Goal: Task Accomplishment & Management: Use online tool/utility

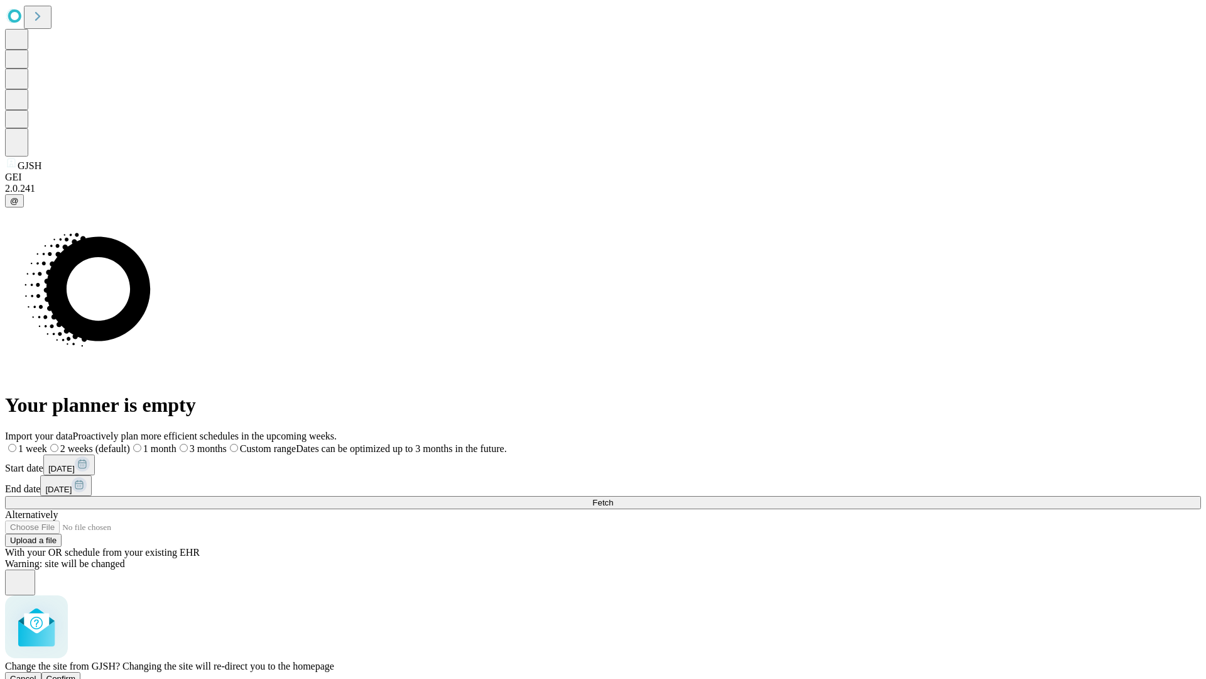
click at [76, 674] on span "Confirm" at bounding box center [61, 678] width 30 height 9
click at [152, 443] on label "1 month" at bounding box center [133, 448] width 38 height 11
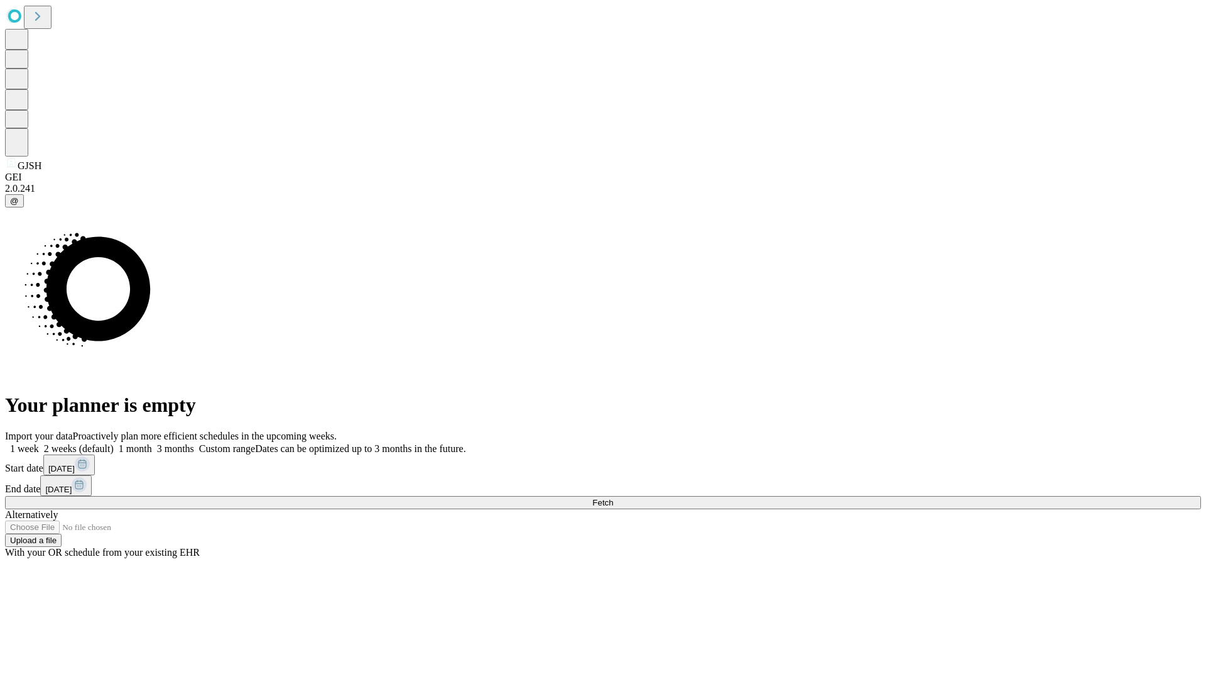
click at [613, 498] on span "Fetch" at bounding box center [602, 502] width 21 height 9
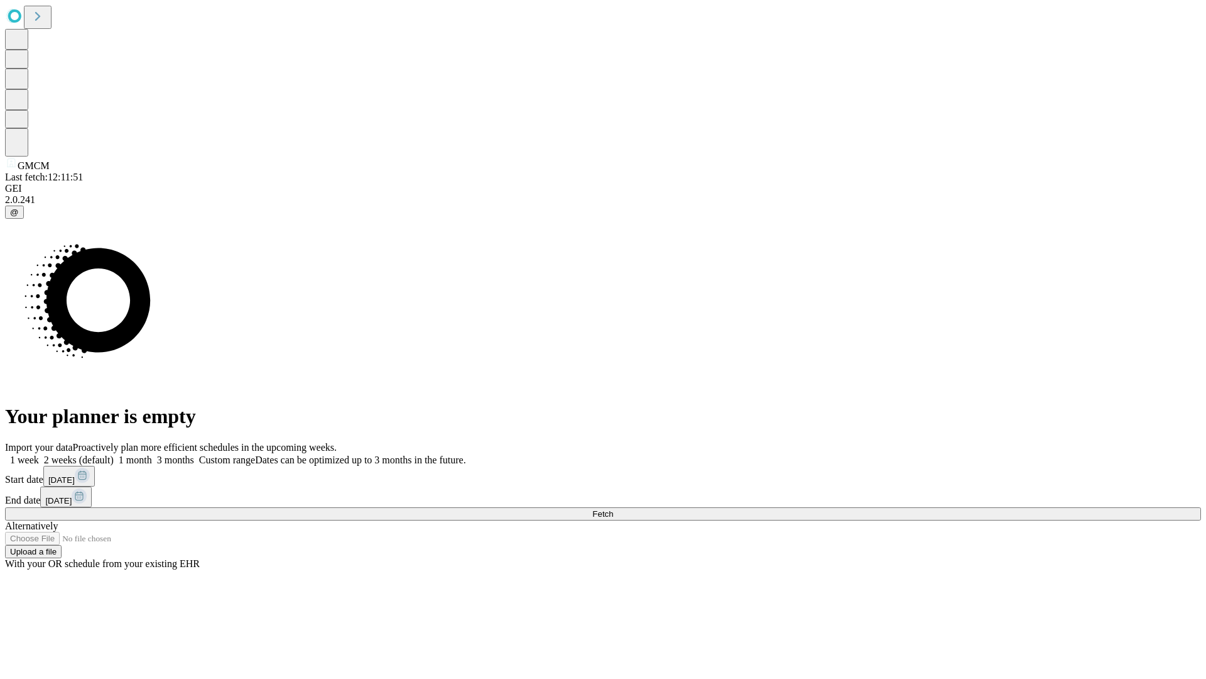
click at [152, 454] on label "1 month" at bounding box center [133, 459] width 38 height 11
click at [613, 509] on span "Fetch" at bounding box center [602, 513] width 21 height 9
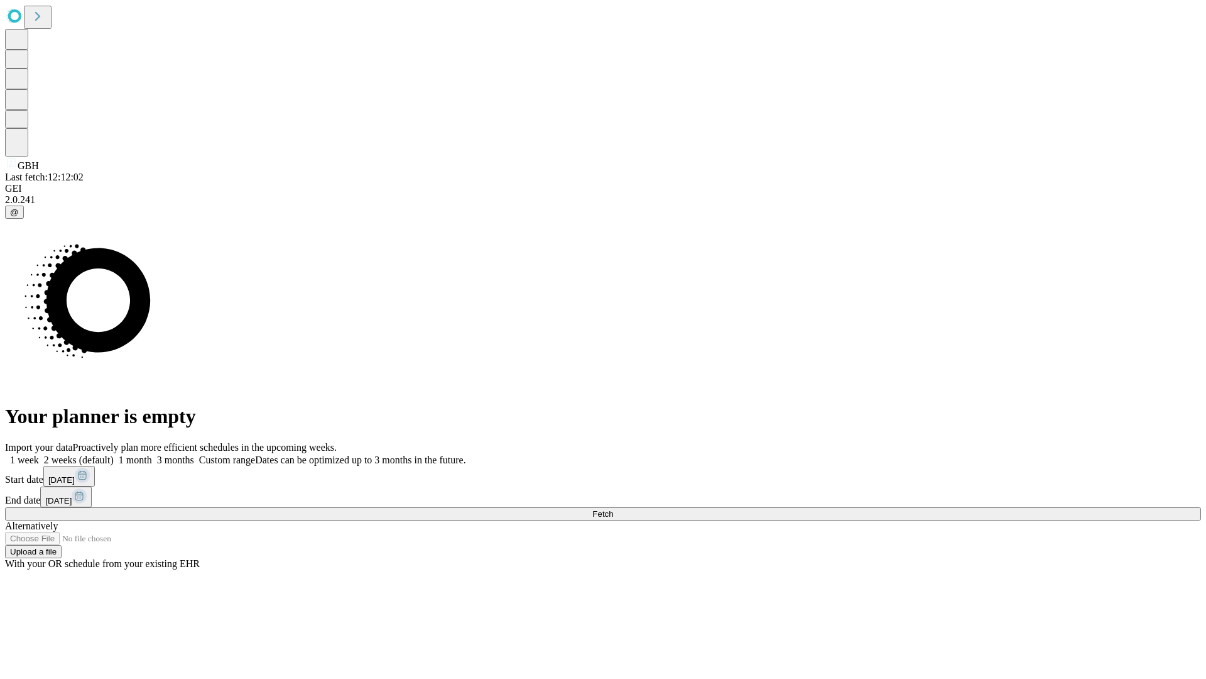
click at [152, 454] on label "1 month" at bounding box center [133, 459] width 38 height 11
click at [613, 509] on span "Fetch" at bounding box center [602, 513] width 21 height 9
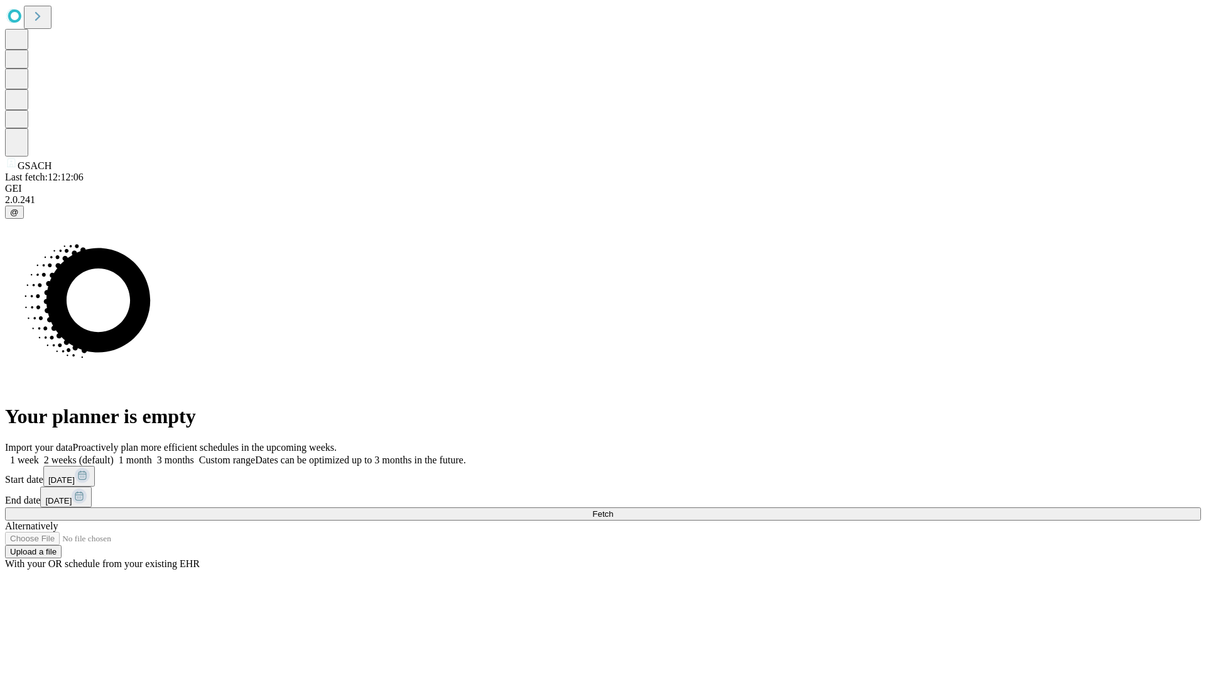
click at [152, 454] on label "1 month" at bounding box center [133, 459] width 38 height 11
click at [613, 509] on span "Fetch" at bounding box center [602, 513] width 21 height 9
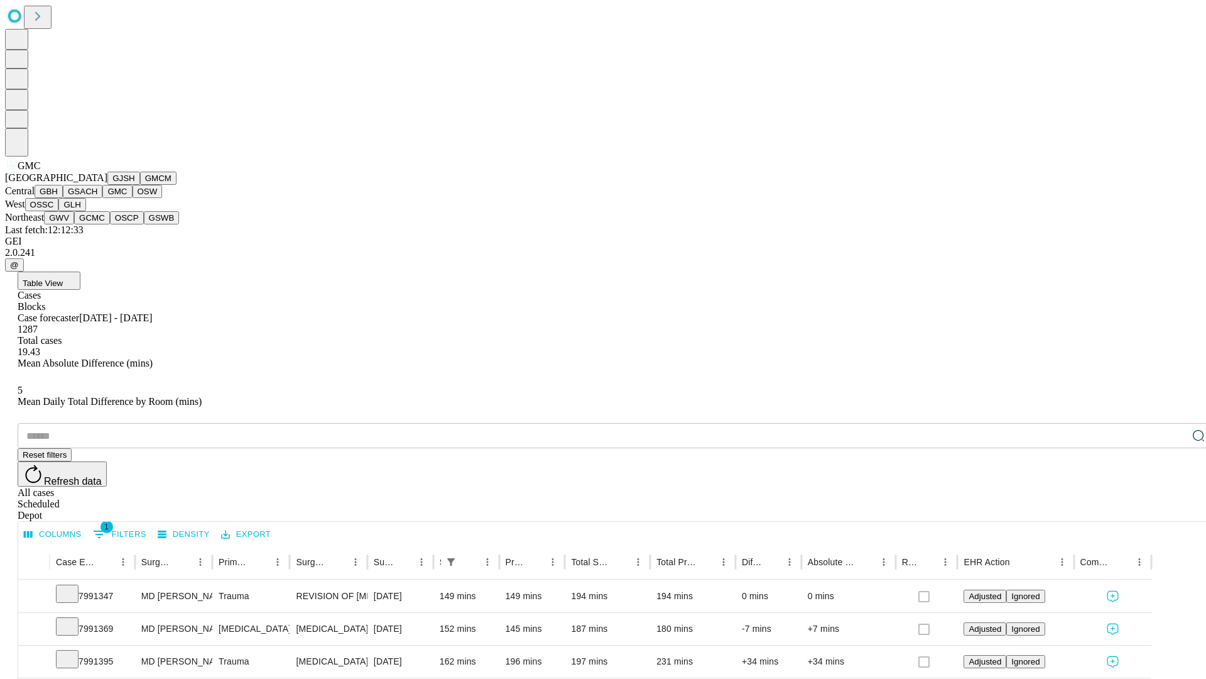
click at [133, 198] on button "OSW" at bounding box center [148, 191] width 30 height 13
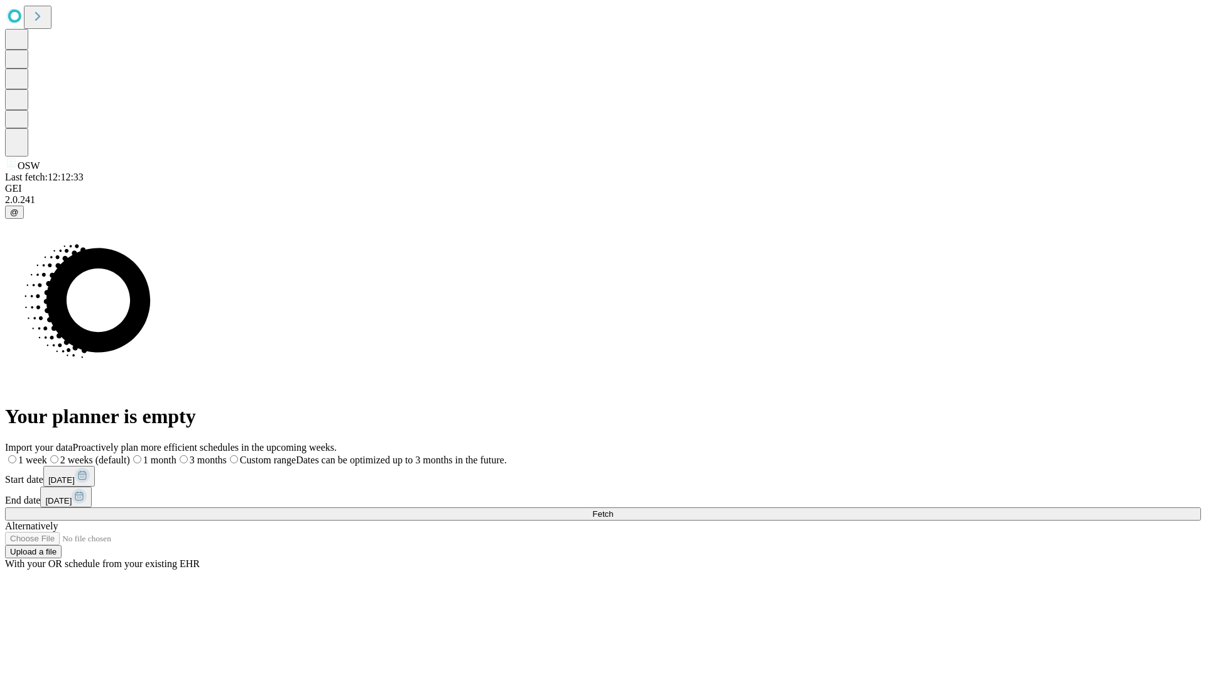
click at [177, 454] on label "1 month" at bounding box center [153, 459] width 46 height 11
click at [613, 509] on span "Fetch" at bounding box center [602, 513] width 21 height 9
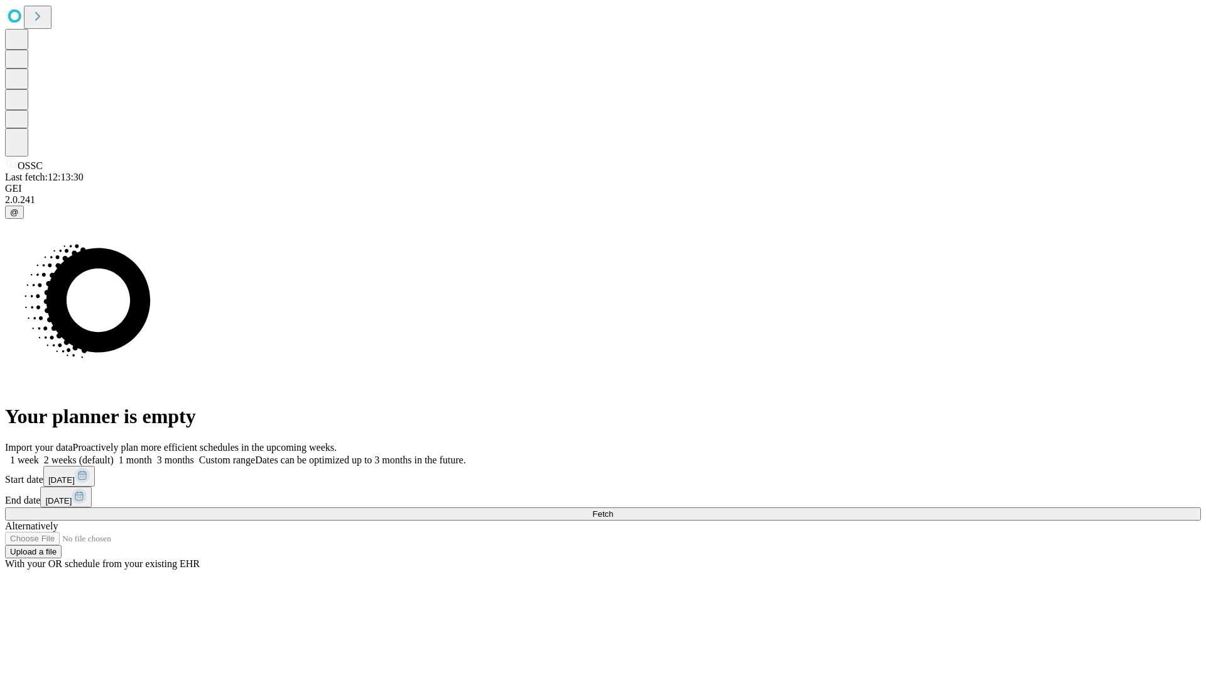
click at [152, 454] on label "1 month" at bounding box center [133, 459] width 38 height 11
click at [613, 509] on span "Fetch" at bounding box center [602, 513] width 21 height 9
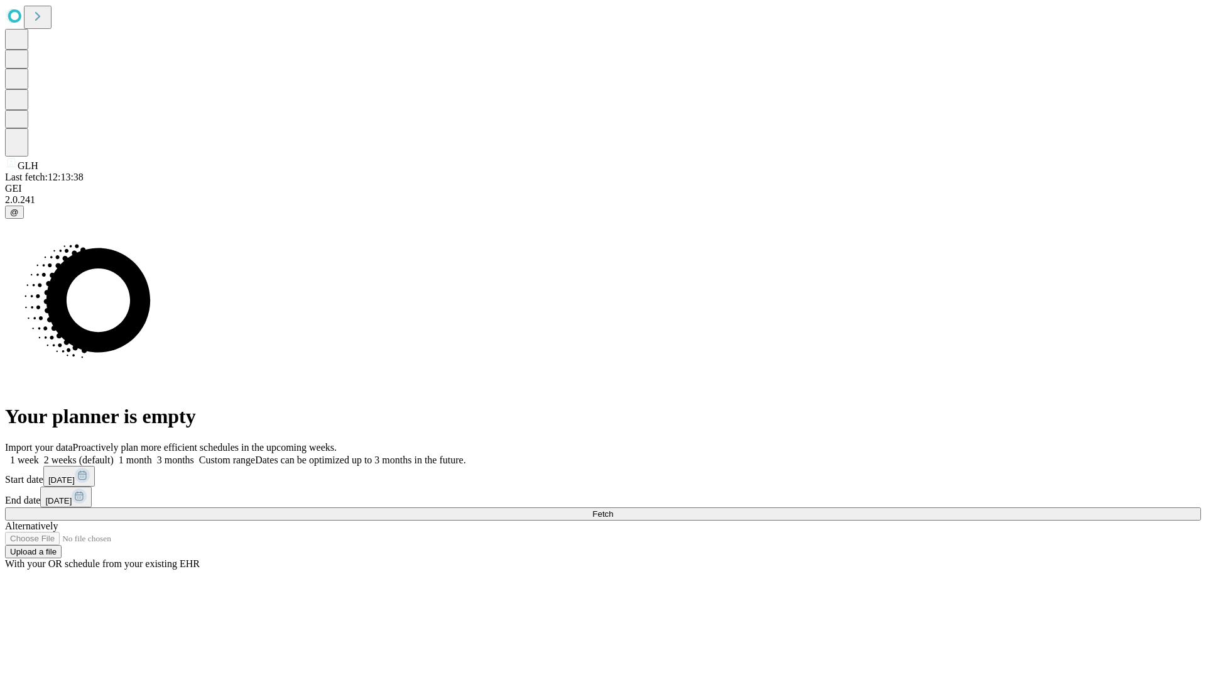
click at [152, 454] on label "1 month" at bounding box center [133, 459] width 38 height 11
click at [613, 509] on span "Fetch" at bounding box center [602, 513] width 21 height 9
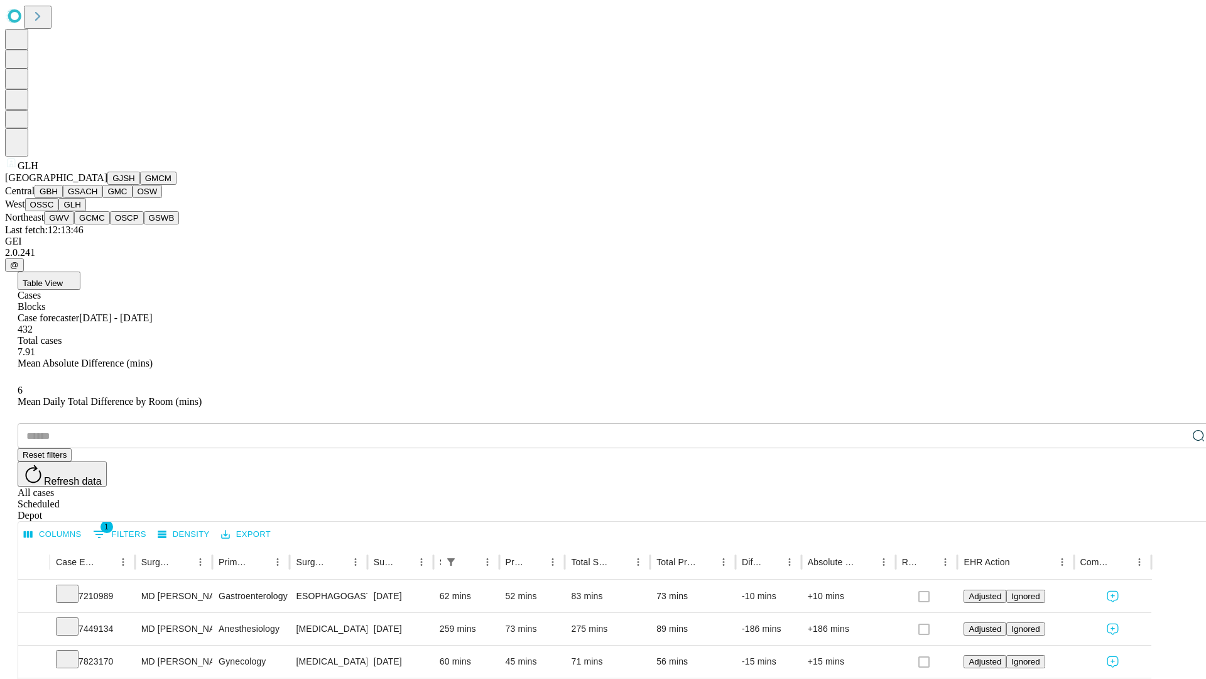
click at [74, 224] on button "GWV" at bounding box center [59, 217] width 30 height 13
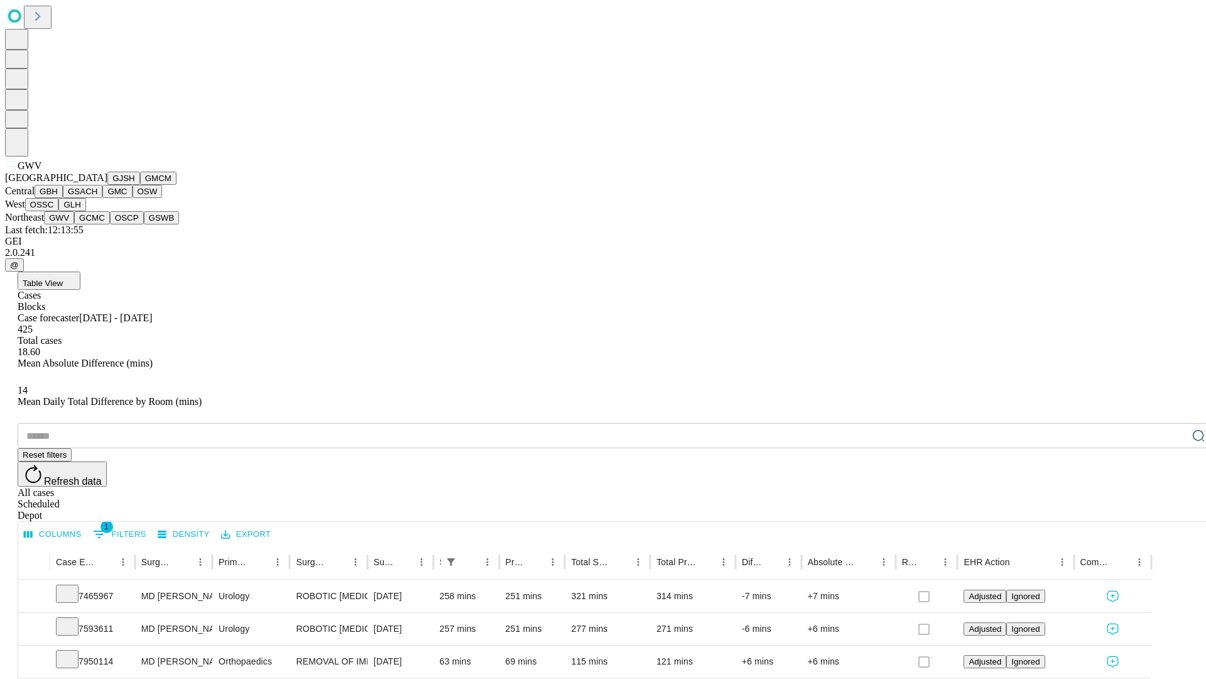
click at [97, 224] on button "GCMC" at bounding box center [92, 217] width 36 height 13
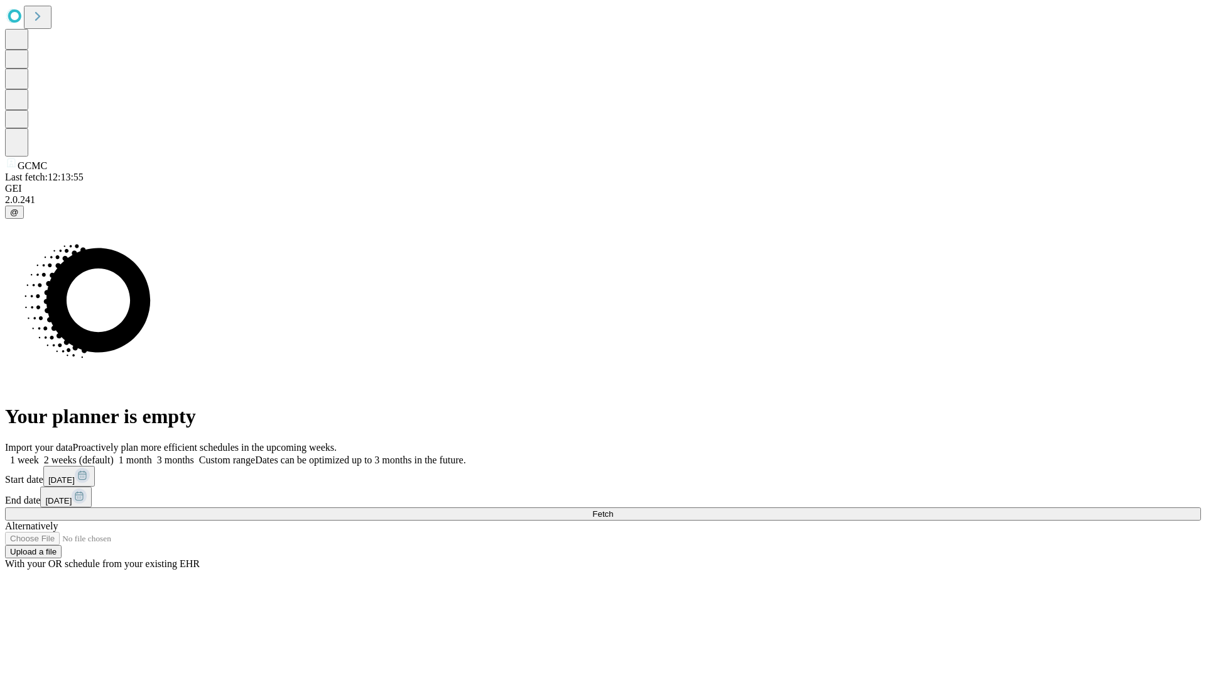
click at [152, 454] on label "1 month" at bounding box center [133, 459] width 38 height 11
click at [613, 509] on span "Fetch" at bounding box center [602, 513] width 21 height 9
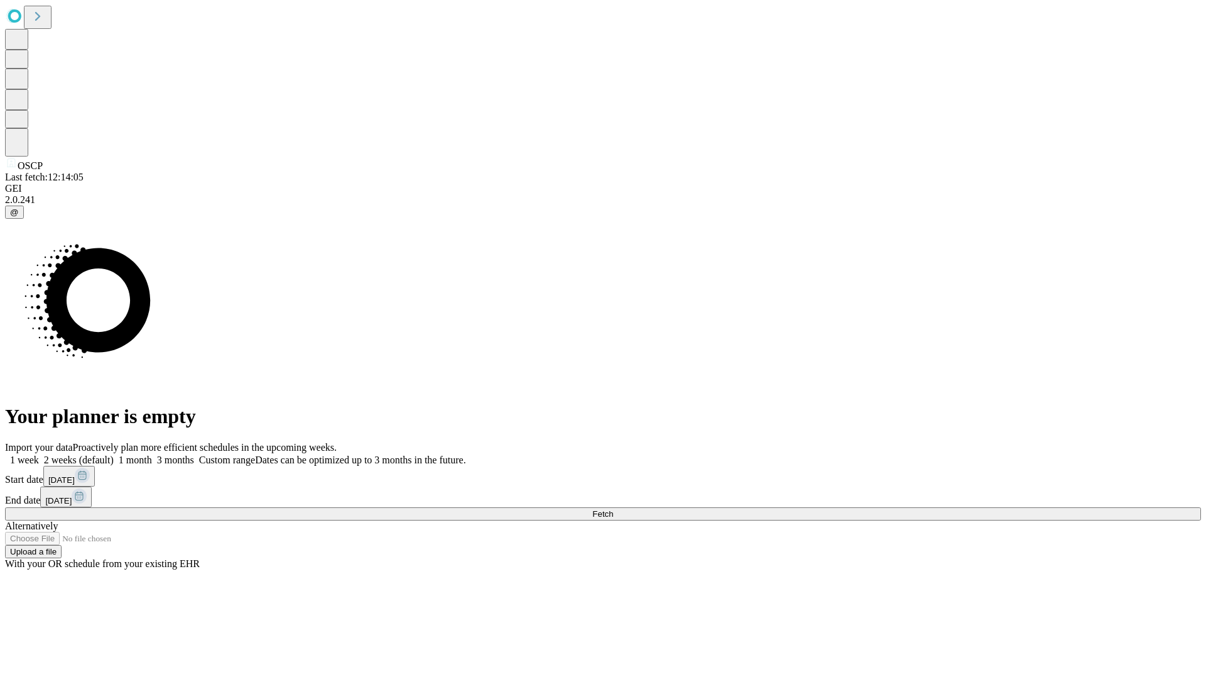
click at [152, 454] on label "1 month" at bounding box center [133, 459] width 38 height 11
click at [613, 509] on span "Fetch" at bounding box center [602, 513] width 21 height 9
